Goal: Information Seeking & Learning: Learn about a topic

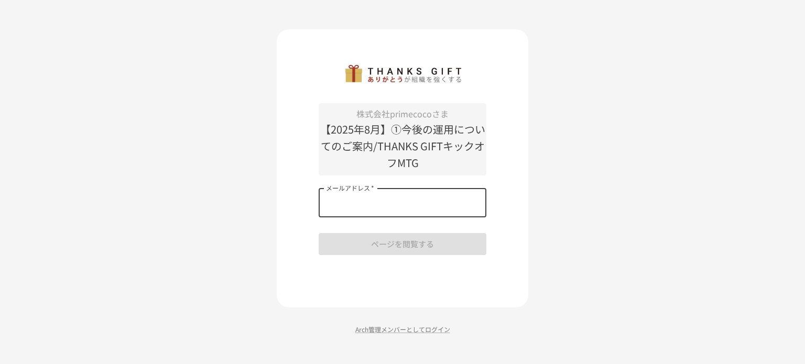
click at [386, 199] on input "メールアドレス   *" at bounding box center [403, 202] width 168 height 29
type input "**********"
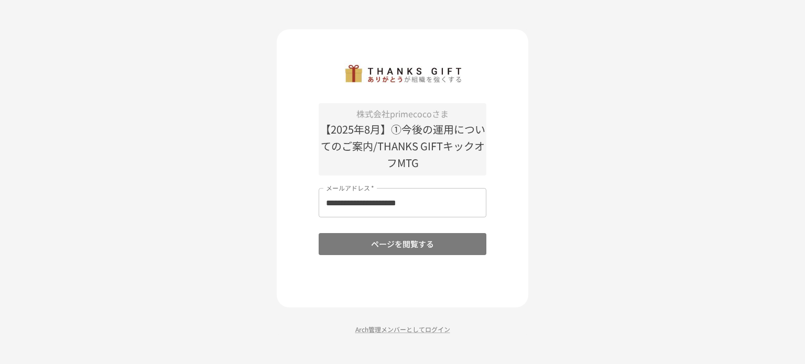
click at [406, 248] on button "ページを閲覧する" at bounding box center [403, 244] width 168 height 22
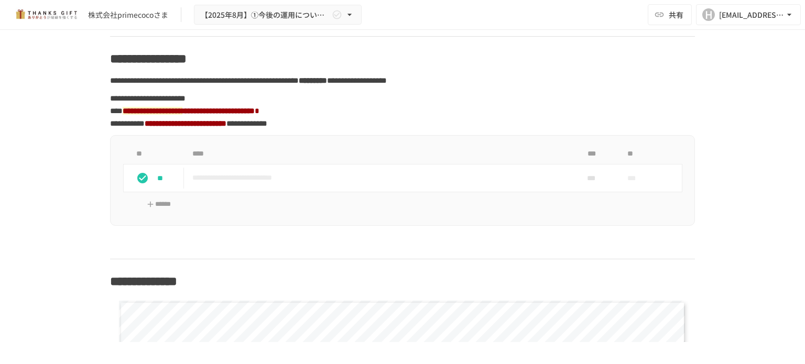
scroll to position [784, 0]
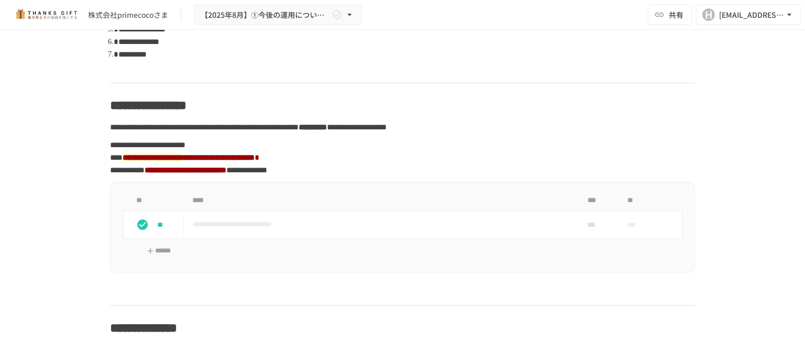
click at [182, 161] on strong "**********" at bounding box center [153, 158] width 60 height 8
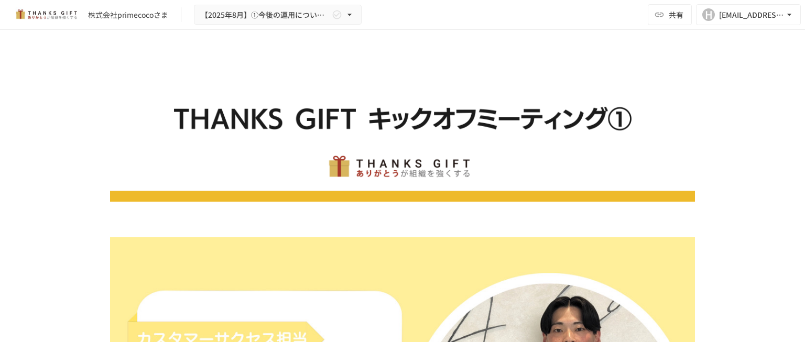
scroll to position [254, 0]
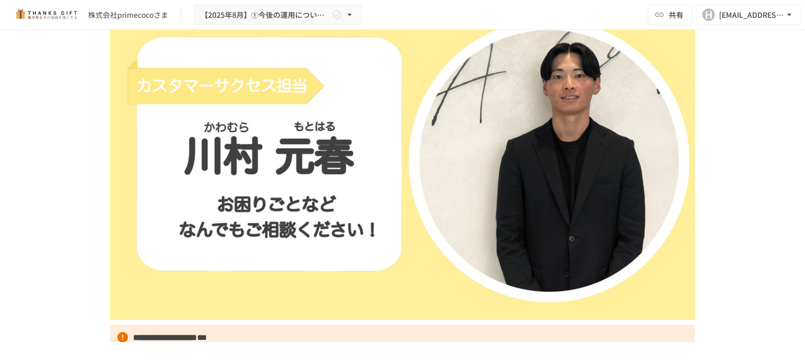
click at [317, 192] on img at bounding box center [402, 152] width 585 height 337
click at [328, 210] on img at bounding box center [402, 152] width 585 height 337
click at [312, 154] on img at bounding box center [402, 152] width 585 height 337
drag, startPoint x: 312, startPoint y: 154, endPoint x: 209, endPoint y: 234, distance: 131.2
click at [209, 234] on img at bounding box center [402, 152] width 585 height 337
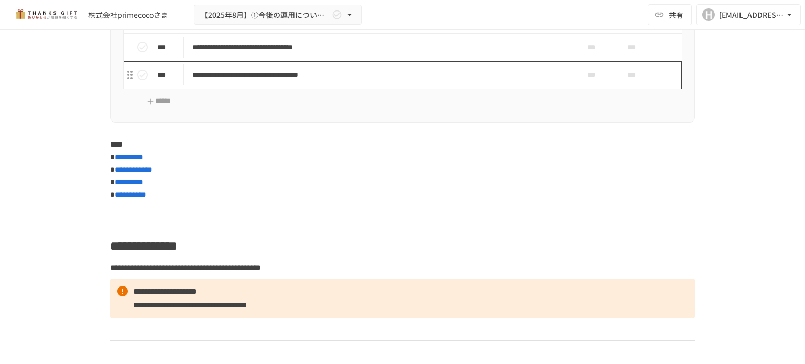
scroll to position [3929, 0]
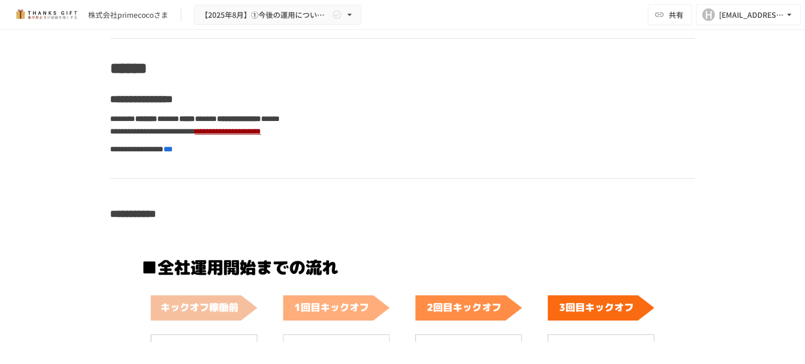
scroll to position [3209, 0]
